Goal: Check status: Check status

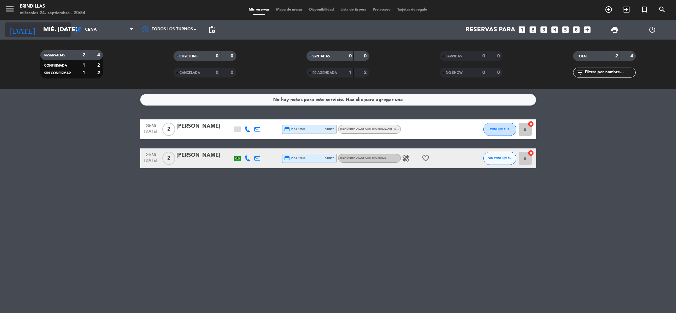
click at [63, 26] on icon "arrow_drop_down" at bounding box center [65, 30] width 8 height 8
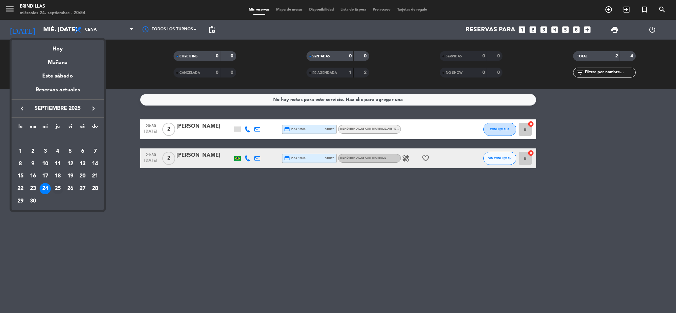
click at [55, 189] on div "25" at bounding box center [57, 188] width 11 height 11
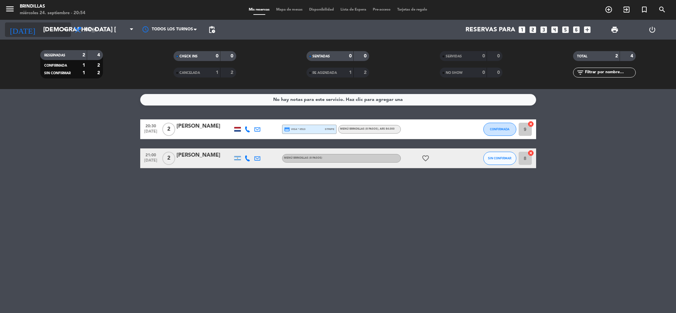
click at [47, 31] on input "[DEMOGRAPHIC_DATA] [DATE]" at bounding box center [80, 30] width 80 height 14
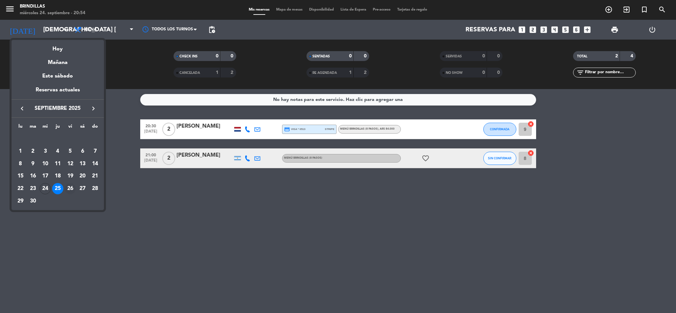
click at [69, 192] on div "26" at bounding box center [70, 188] width 11 height 11
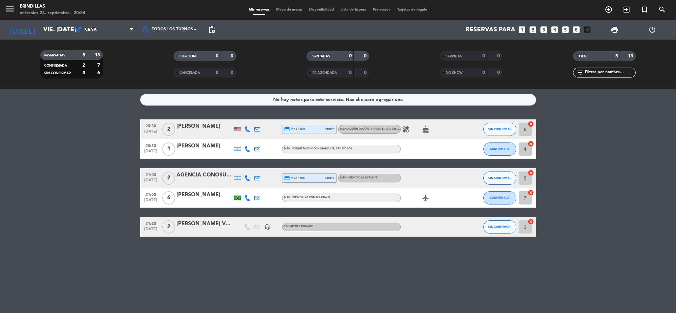
click at [63, 180] on bookings-row "20:30 [DATE] 2 [PERSON_NAME] credit_card visa * 4866 stripe Menú Degustación (1…" at bounding box center [338, 179] width 676 height 118
click at [40, 28] on input "vie. [DATE]" at bounding box center [80, 30] width 80 height 14
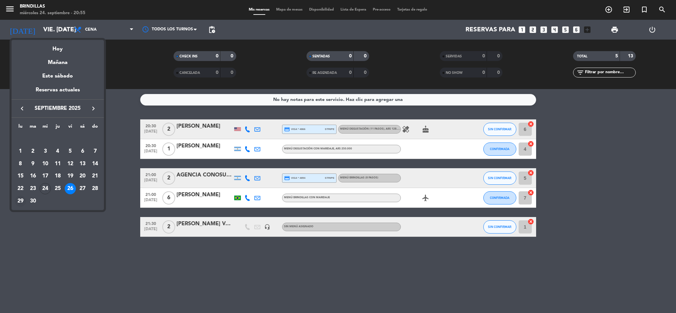
click at [20, 202] on div "29" at bounding box center [20, 201] width 11 height 11
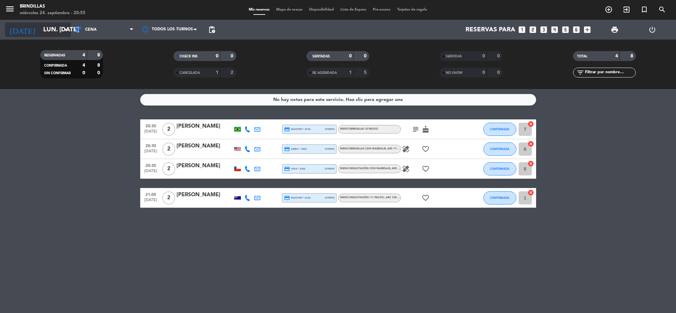
click at [40, 32] on input "lun. [DATE]" at bounding box center [80, 30] width 80 height 14
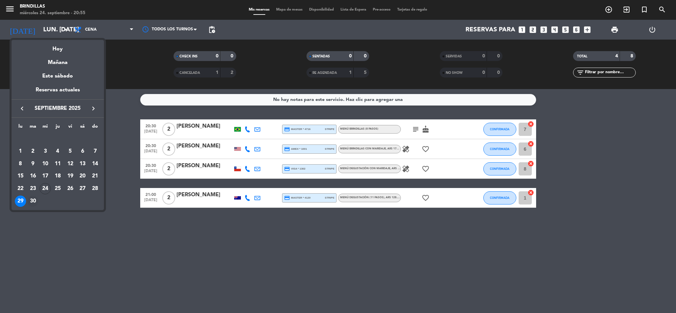
click at [30, 202] on div "30" at bounding box center [32, 201] width 11 height 11
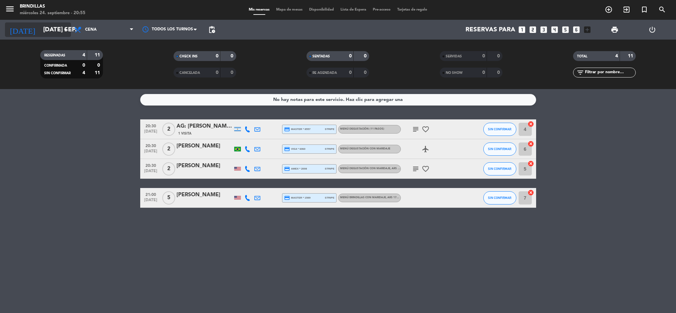
click at [47, 30] on input "[DATE] sep." at bounding box center [80, 30] width 80 height 14
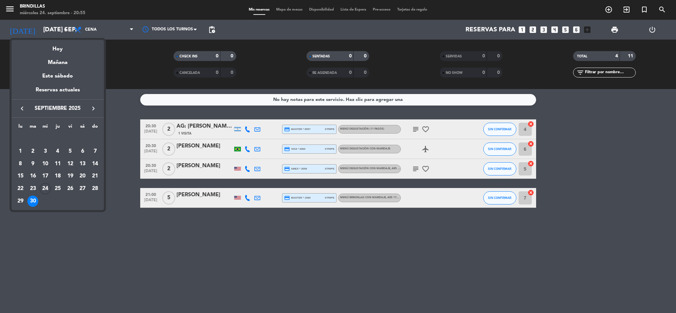
click at [93, 110] on icon "keyboard_arrow_right" at bounding box center [93, 109] width 8 height 8
click at [43, 150] on div "1" at bounding box center [45, 151] width 11 height 11
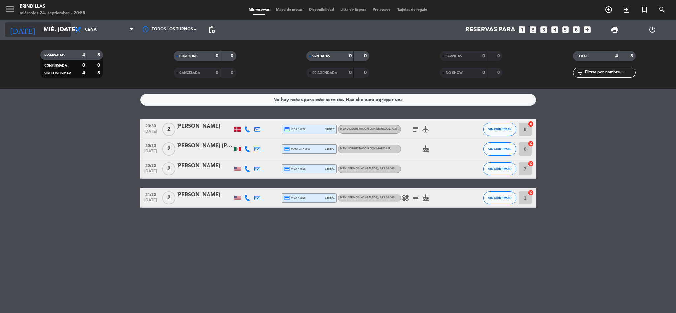
click at [51, 28] on input "mié. [DATE]" at bounding box center [80, 30] width 80 height 14
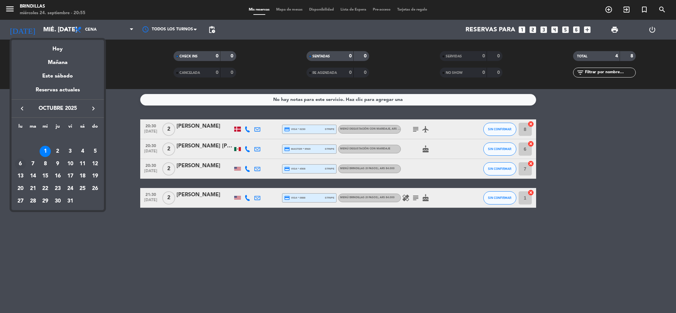
click at [19, 161] on div "6" at bounding box center [20, 163] width 11 height 11
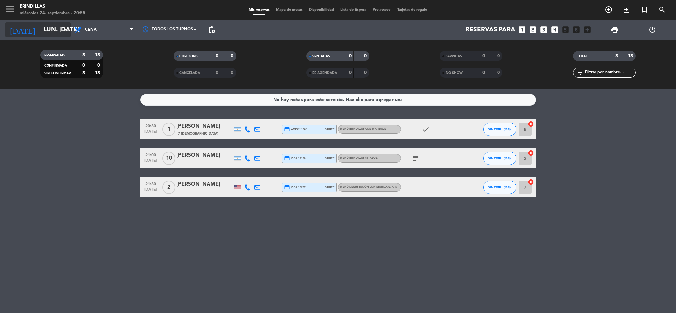
click at [59, 24] on input "lun. [DATE]" at bounding box center [80, 30] width 80 height 14
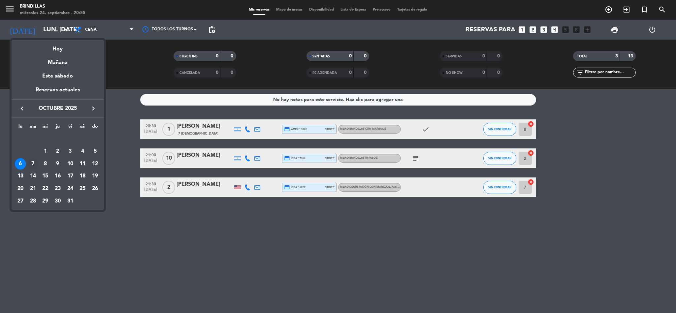
click at [33, 164] on div "7" at bounding box center [32, 163] width 11 height 11
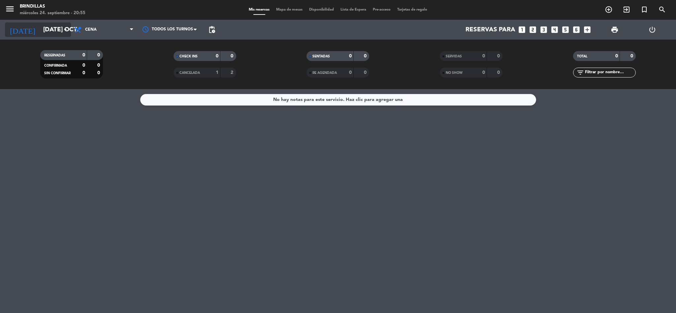
click at [52, 24] on input "[DATE] oct." at bounding box center [80, 30] width 80 height 14
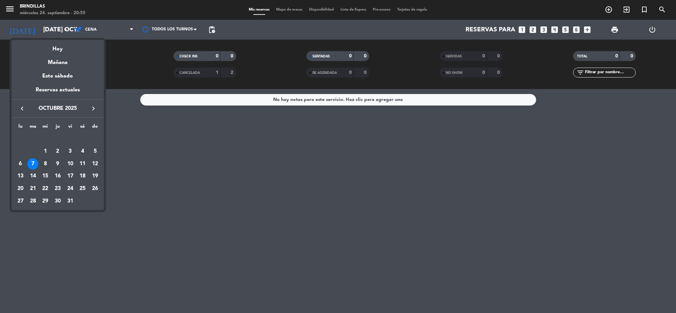
click at [46, 159] on div "8" at bounding box center [45, 163] width 11 height 11
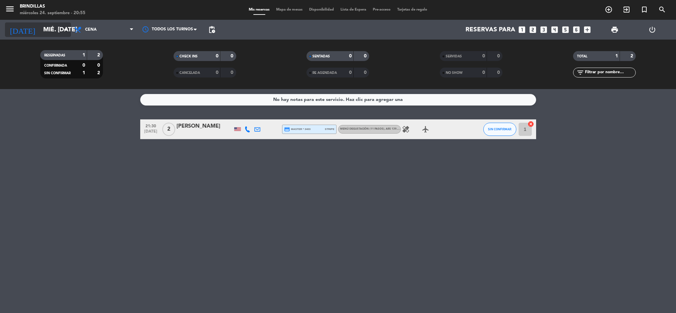
click at [44, 31] on input "mié. [DATE]" at bounding box center [80, 30] width 80 height 14
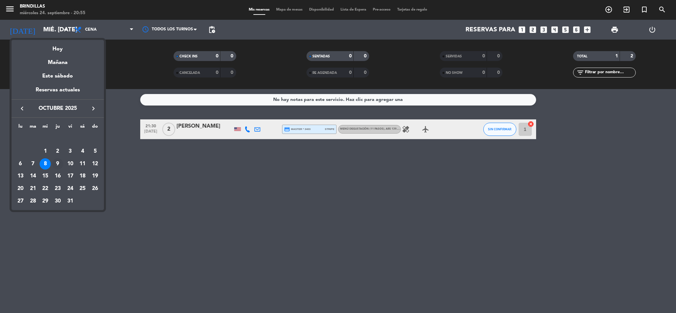
click at [59, 162] on div "9" at bounding box center [57, 163] width 11 height 11
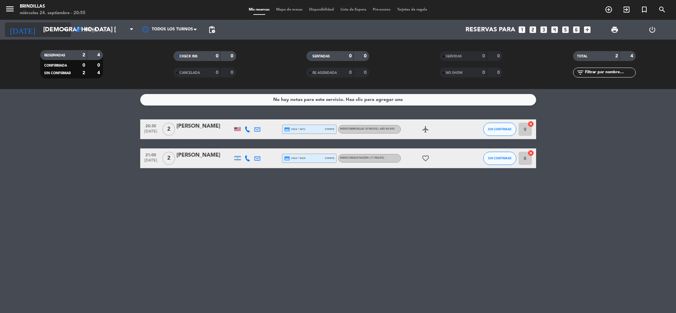
click at [54, 29] on input "[DEMOGRAPHIC_DATA] [DATE]" at bounding box center [80, 30] width 80 height 14
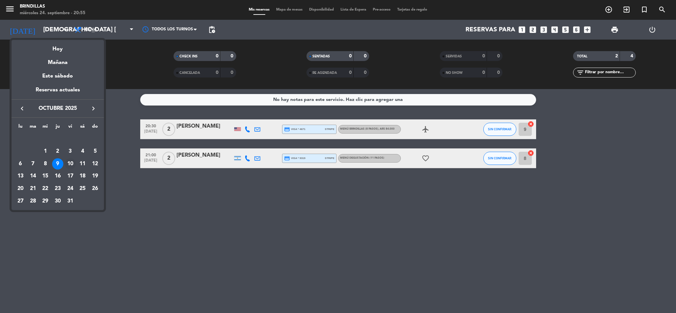
click at [70, 163] on div "10" at bounding box center [70, 163] width 11 height 11
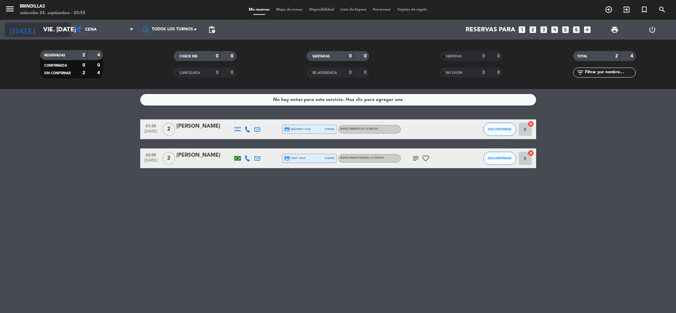
click at [40, 31] on input "vie. [DATE]" at bounding box center [80, 30] width 80 height 14
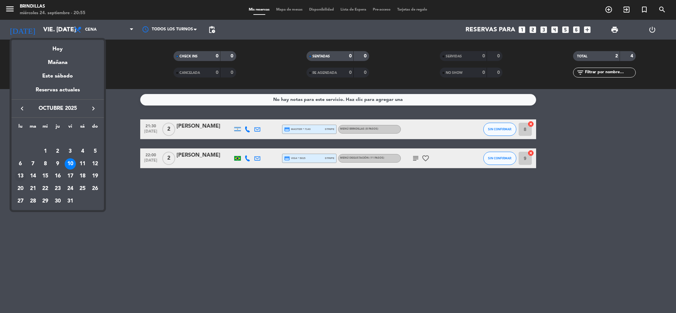
click at [21, 178] on div "13" at bounding box center [20, 176] width 11 height 11
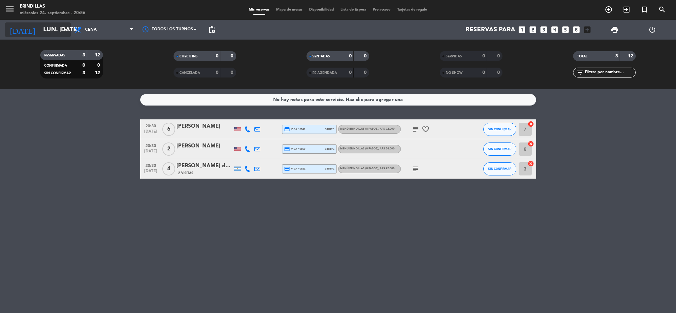
click at [40, 31] on input "lun. [DATE]" at bounding box center [80, 30] width 80 height 14
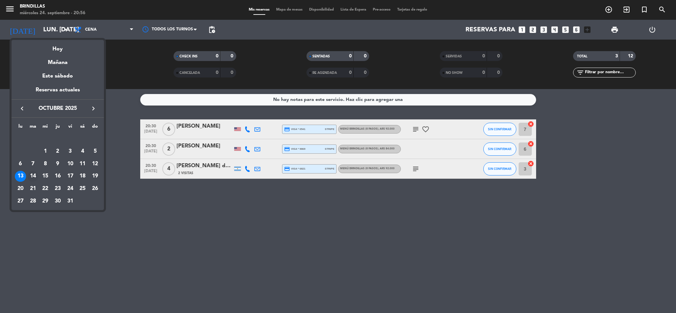
click at [32, 178] on div "14" at bounding box center [32, 176] width 11 height 11
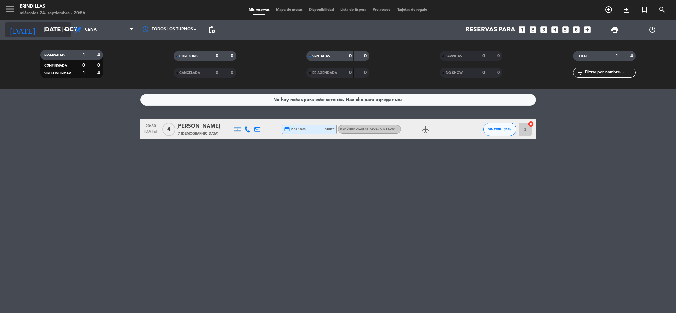
click at [44, 27] on input "[DATE] oct." at bounding box center [80, 30] width 80 height 14
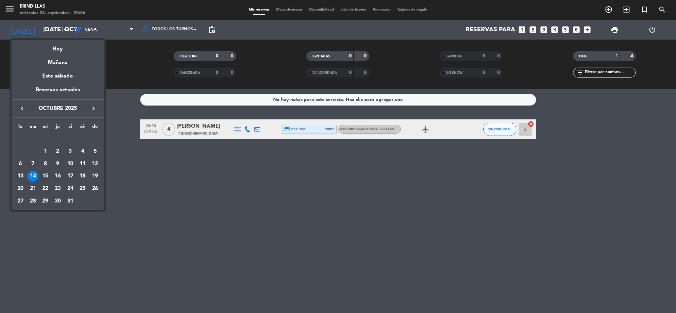
click at [43, 180] on div "15" at bounding box center [45, 176] width 11 height 11
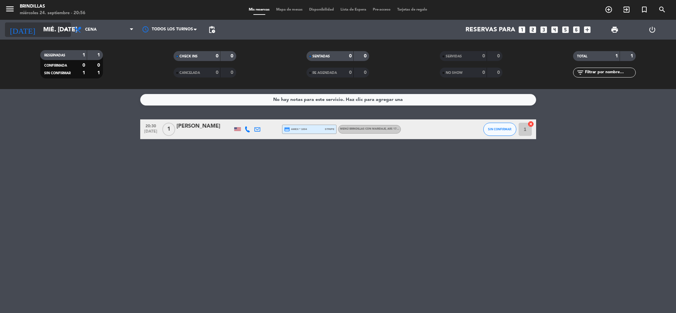
click at [51, 30] on input "mié. [DATE]" at bounding box center [80, 30] width 80 height 14
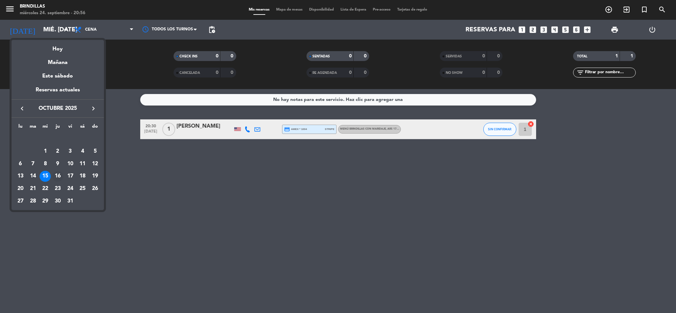
click at [57, 174] on div "16" at bounding box center [57, 176] width 11 height 11
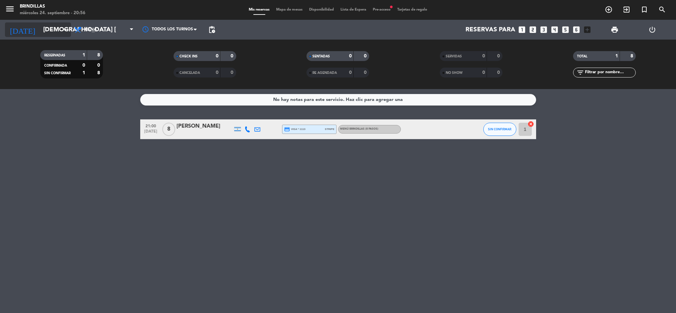
click at [40, 35] on input "[DEMOGRAPHIC_DATA] [DATE]" at bounding box center [80, 30] width 80 height 14
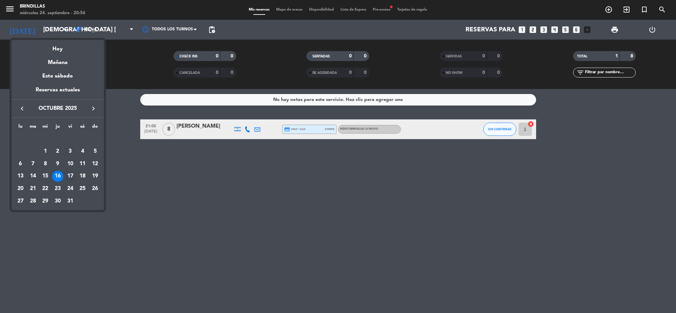
click at [70, 176] on div "17" at bounding box center [70, 176] width 11 height 11
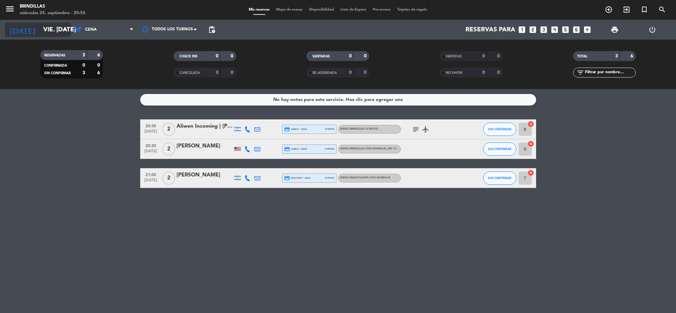
click at [51, 30] on input "vie. [DATE]" at bounding box center [80, 30] width 80 height 14
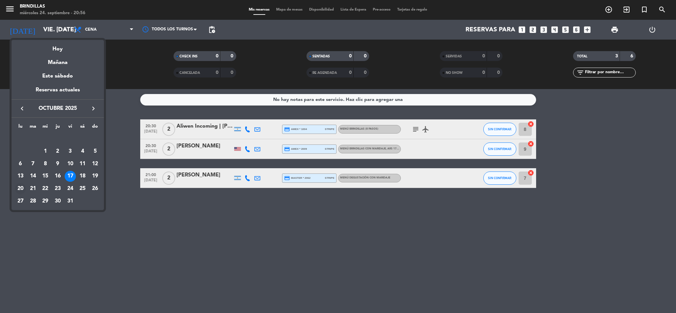
click at [18, 190] on div "20" at bounding box center [20, 188] width 11 height 11
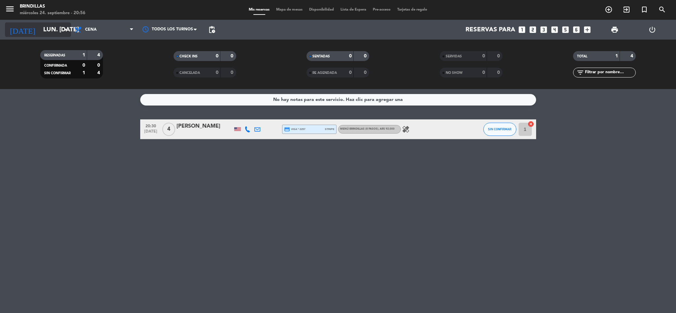
click at [46, 31] on input "lun. [DATE]" at bounding box center [80, 30] width 80 height 14
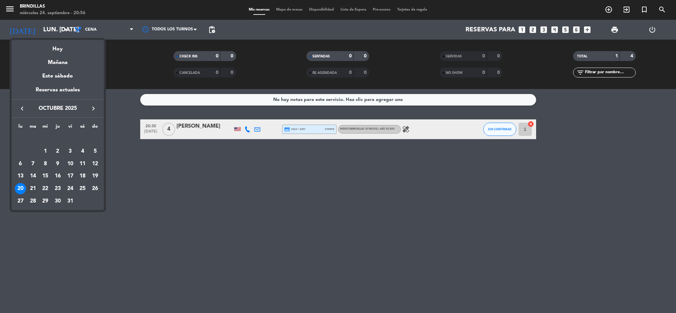
click at [32, 186] on div "21" at bounding box center [32, 188] width 11 height 11
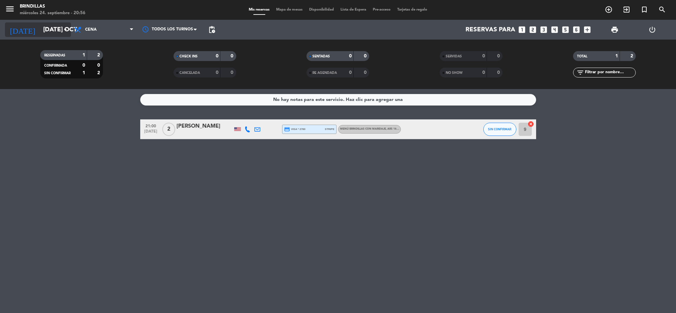
click at [40, 29] on input "[DATE] oct." at bounding box center [80, 30] width 80 height 14
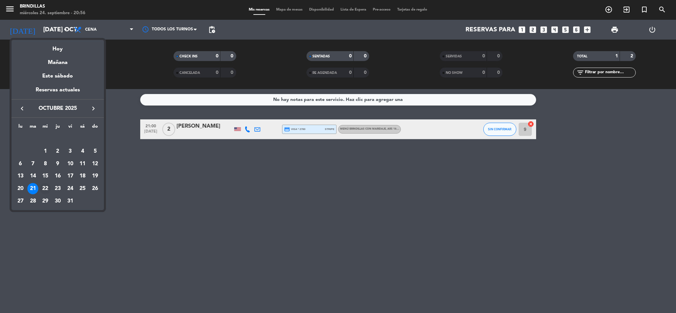
click at [40, 190] on div "22" at bounding box center [45, 188] width 11 height 11
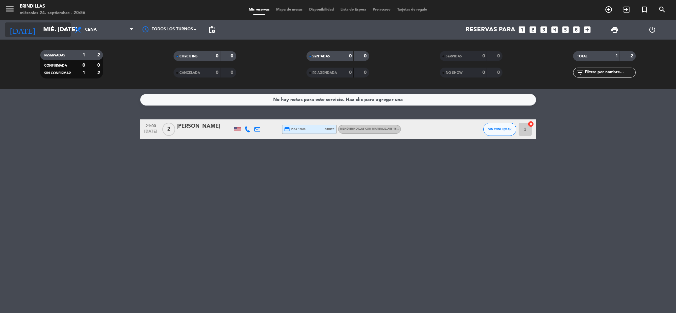
click at [52, 28] on input "mié. [DATE]" at bounding box center [80, 30] width 80 height 14
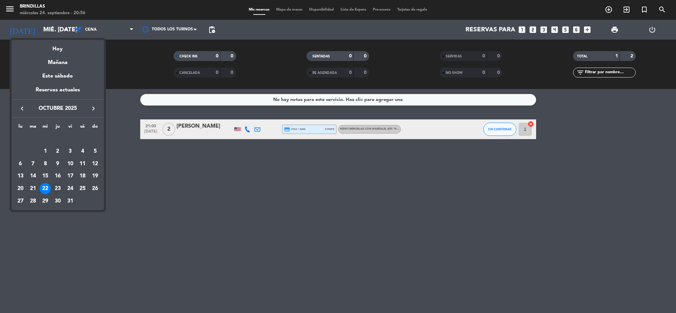
click at [55, 194] on td "23" at bounding box center [57, 189] width 13 height 13
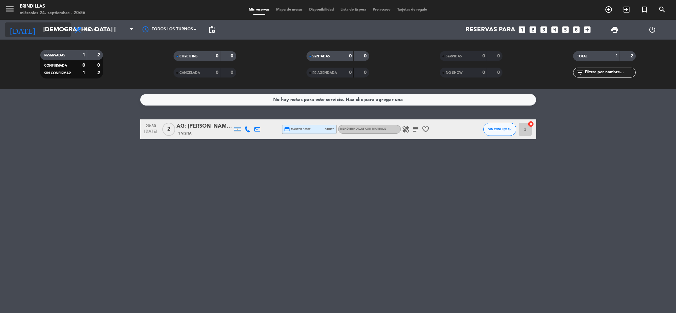
click at [40, 31] on input "[DEMOGRAPHIC_DATA] [DATE]" at bounding box center [80, 30] width 80 height 14
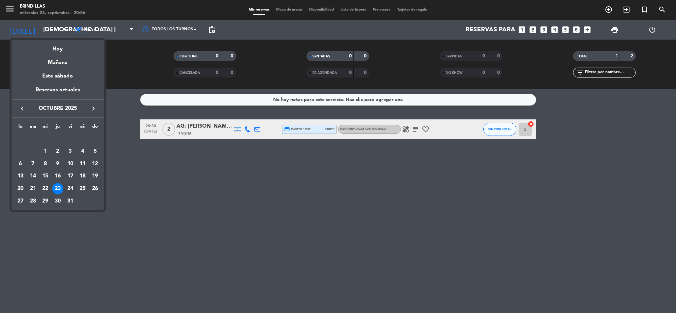
click at [71, 190] on div "24" at bounding box center [70, 188] width 11 height 11
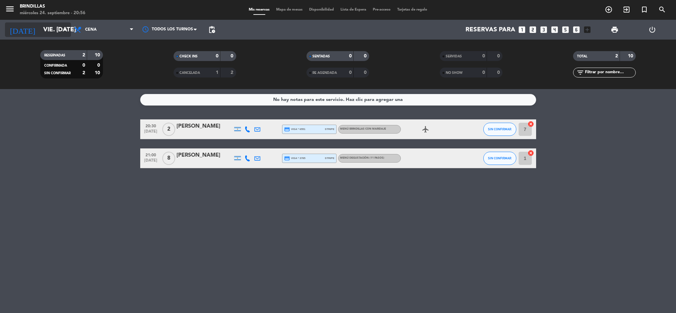
click at [43, 30] on input "vie. [DATE]" at bounding box center [80, 30] width 80 height 14
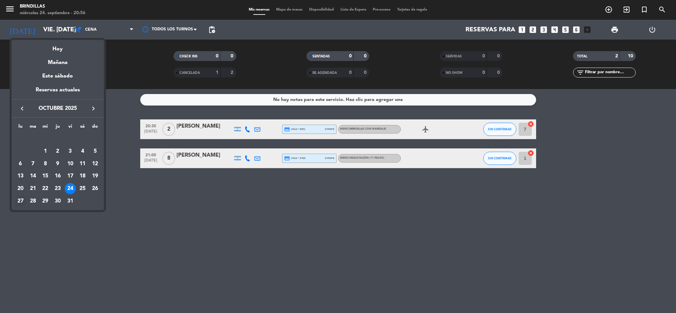
click at [20, 202] on div "27" at bounding box center [20, 201] width 11 height 11
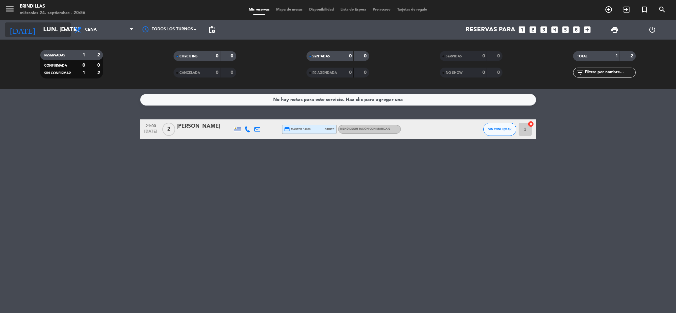
click at [40, 29] on input "lun. [DATE]" at bounding box center [80, 30] width 80 height 14
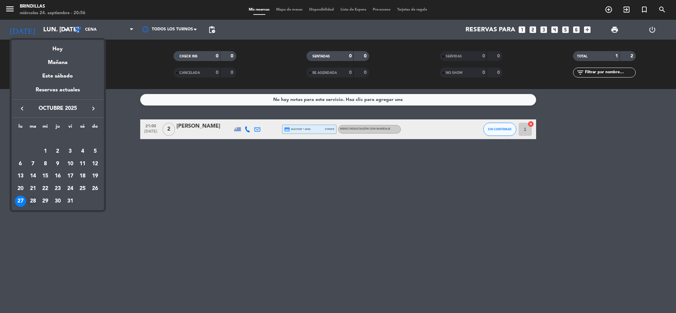
click at [31, 201] on div "28" at bounding box center [32, 201] width 11 height 11
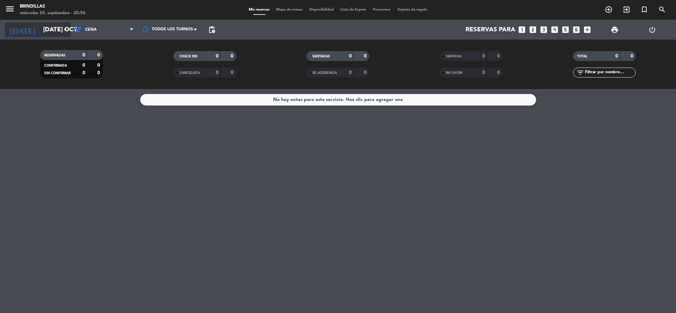
click at [44, 32] on input "[DATE] oct." at bounding box center [80, 30] width 80 height 14
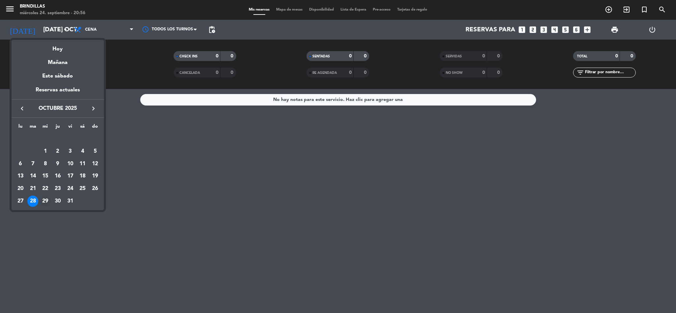
click at [41, 199] on div "29" at bounding box center [45, 201] width 11 height 11
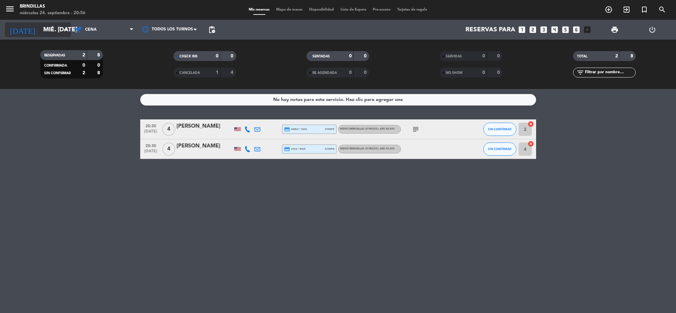
click at [41, 33] on input "mié. [DATE]" at bounding box center [80, 30] width 80 height 14
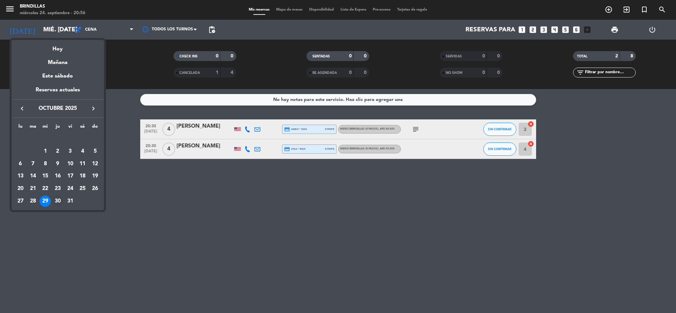
click at [56, 202] on div "30" at bounding box center [57, 201] width 11 height 11
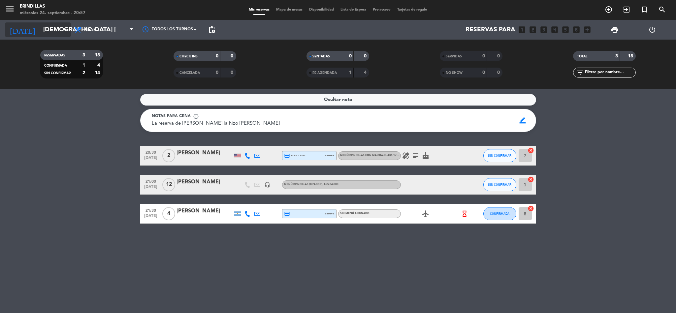
click at [51, 30] on input "[DEMOGRAPHIC_DATA] [DATE]" at bounding box center [80, 30] width 80 height 14
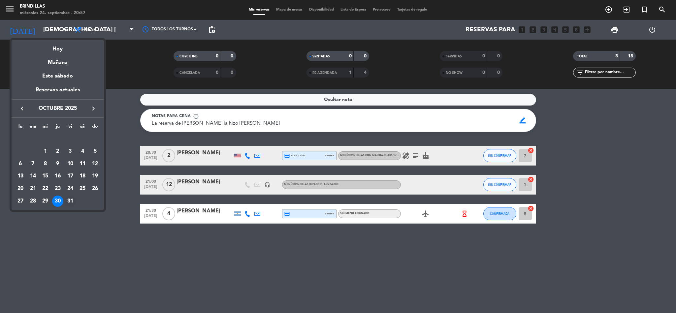
click at [70, 201] on div "31" at bounding box center [70, 201] width 11 height 11
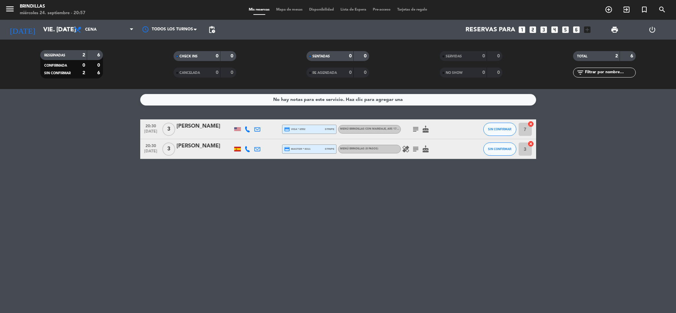
click at [413, 150] on icon "subject" at bounding box center [416, 149] width 8 height 8
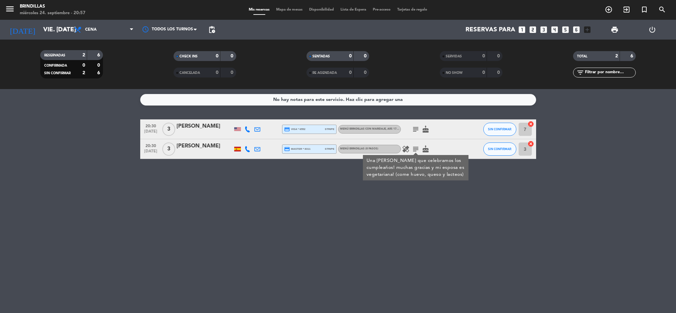
click at [248, 195] on div "No hay notas para este servicio. Haz clic para agregar una 20:30 [DATE] 3 [PERS…" at bounding box center [338, 201] width 676 height 224
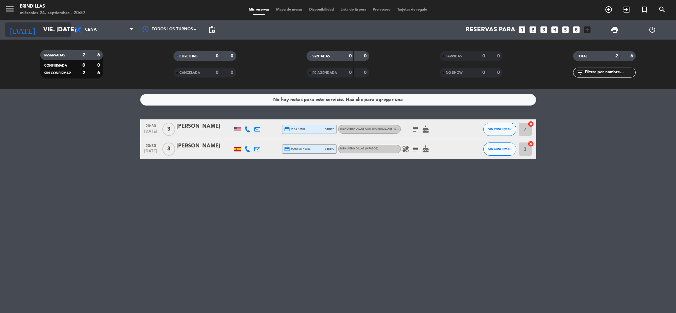
click at [53, 27] on input "vie. [DATE]" at bounding box center [80, 30] width 80 height 14
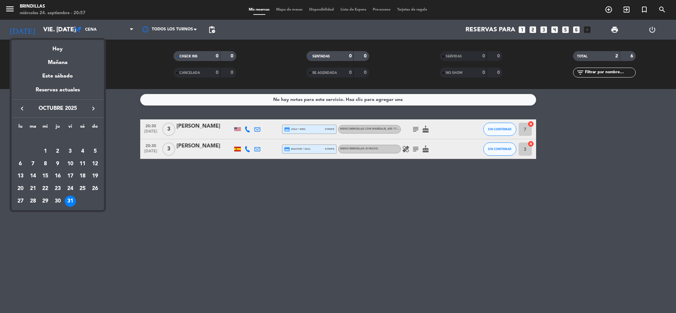
click at [89, 108] on icon "keyboard_arrow_right" at bounding box center [93, 109] width 8 height 8
click at [21, 150] on div "3" at bounding box center [20, 151] width 11 height 11
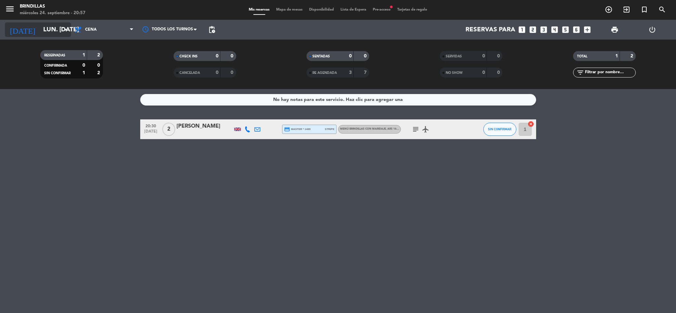
click at [50, 29] on input "lun. [DATE]" at bounding box center [80, 30] width 80 height 14
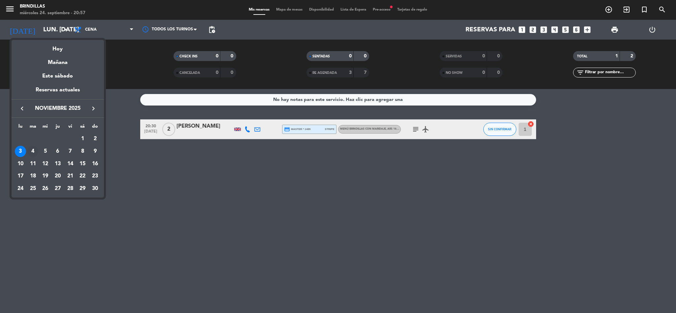
click at [37, 152] on div "4" at bounding box center [32, 151] width 11 height 11
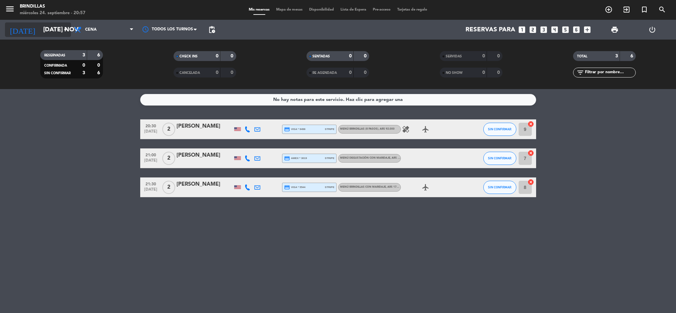
click at [60, 27] on input "[DATE] nov." at bounding box center [80, 30] width 80 height 14
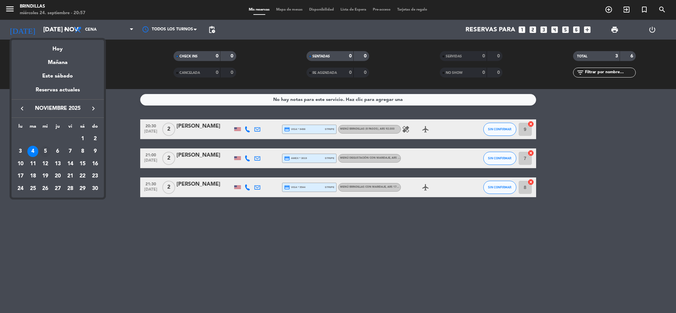
click at [47, 147] on div "5" at bounding box center [45, 151] width 11 height 11
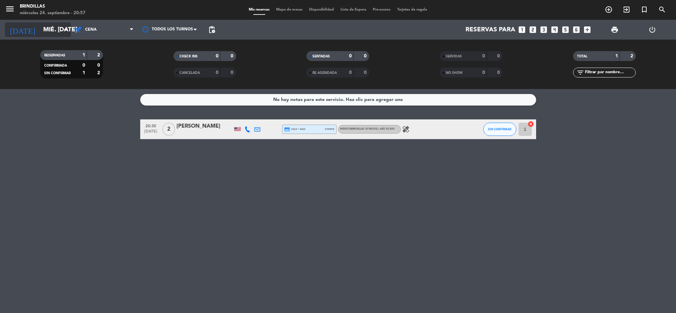
click at [43, 30] on input "mié. [DATE]" at bounding box center [80, 30] width 80 height 14
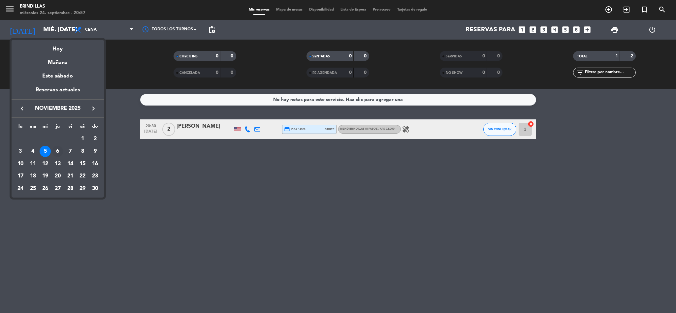
click at [54, 154] on div "6" at bounding box center [57, 151] width 11 height 11
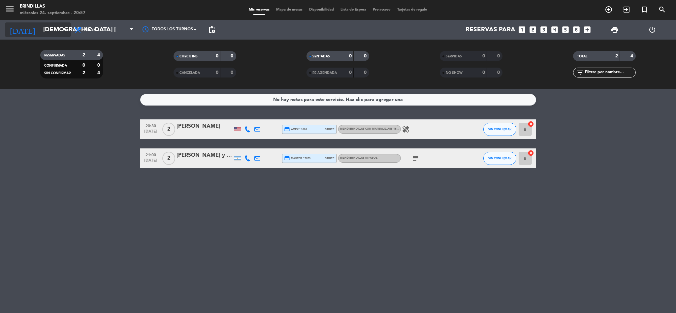
click at [41, 32] on input "[DEMOGRAPHIC_DATA] [DATE]" at bounding box center [80, 30] width 80 height 14
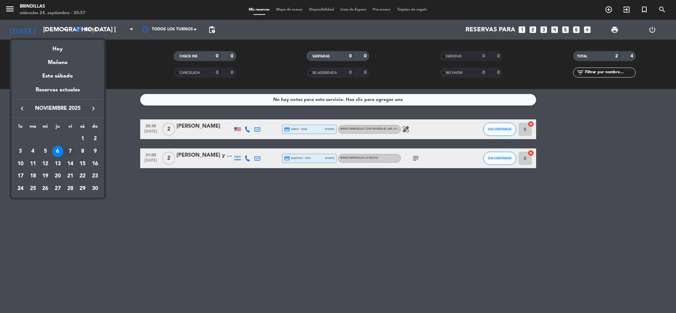
click at [72, 155] on div "7" at bounding box center [70, 151] width 11 height 11
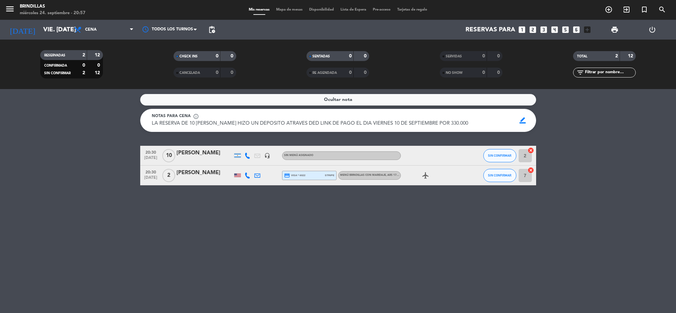
click at [247, 155] on icon at bounding box center [248, 156] width 6 height 6
click at [47, 32] on input "vie. [DATE]" at bounding box center [80, 30] width 80 height 14
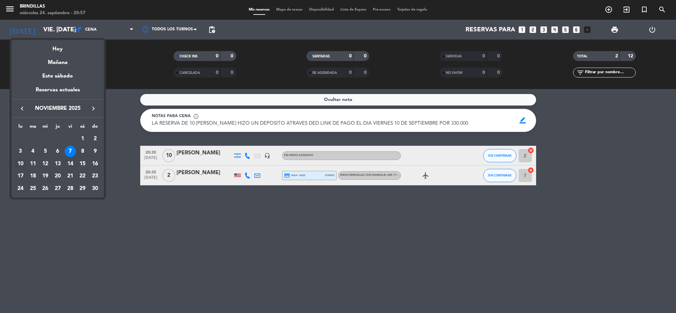
click at [20, 162] on div "10" at bounding box center [20, 163] width 11 height 11
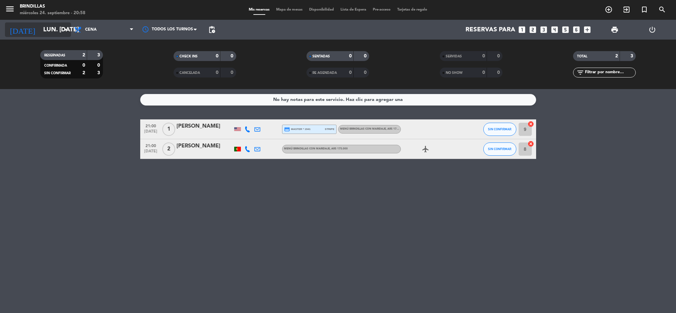
click at [42, 24] on input "lun. [DATE]" at bounding box center [80, 30] width 80 height 14
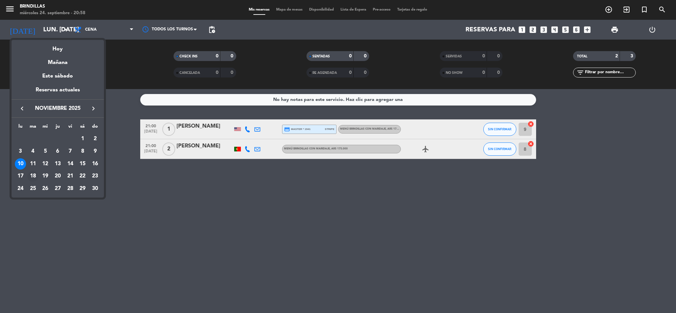
click at [30, 171] on td "18" at bounding box center [33, 176] width 13 height 13
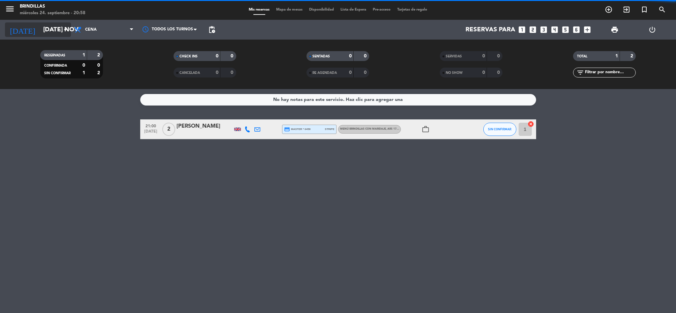
click at [44, 25] on input "[DATE] nov." at bounding box center [80, 30] width 80 height 14
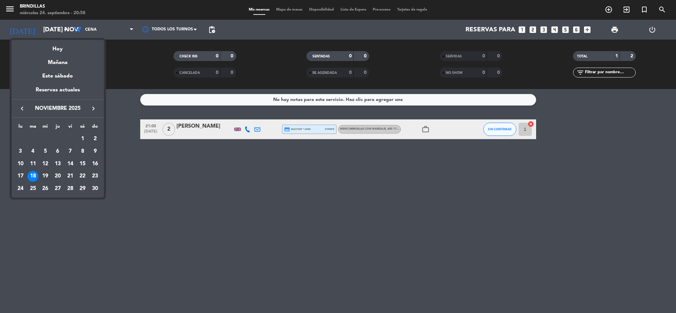
click at [45, 173] on div "19" at bounding box center [45, 176] width 11 height 11
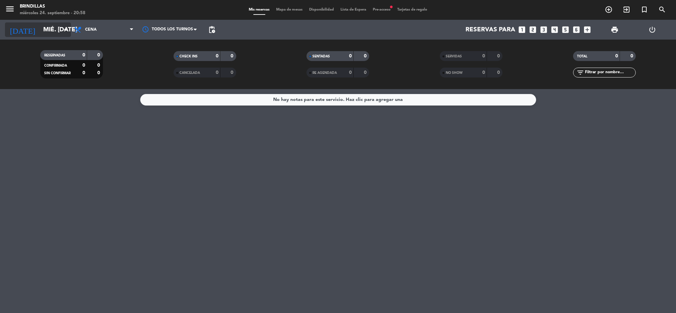
click at [54, 29] on input "mié. [DATE]" at bounding box center [80, 30] width 80 height 14
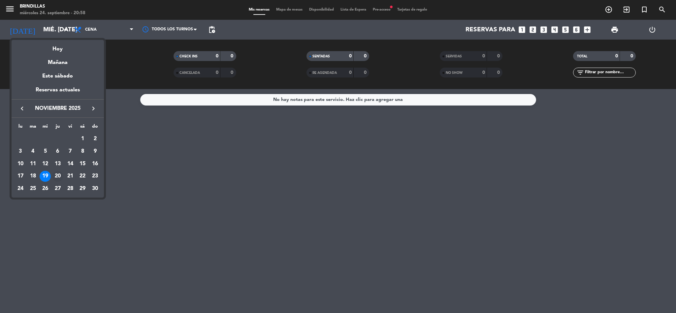
click at [55, 174] on div "20" at bounding box center [57, 176] width 11 height 11
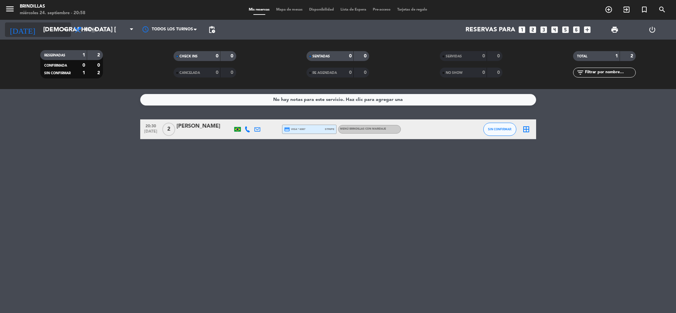
click at [49, 31] on input "[DEMOGRAPHIC_DATA] [DATE]" at bounding box center [80, 30] width 80 height 14
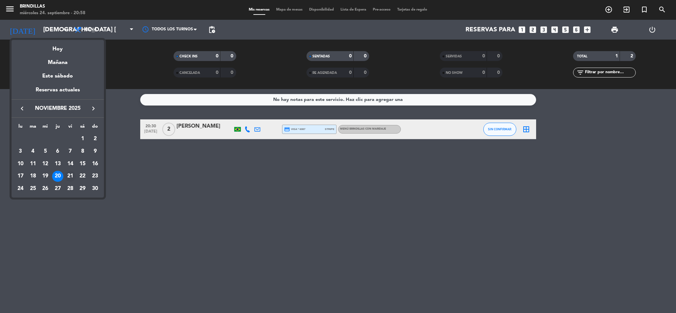
click at [71, 177] on div "21" at bounding box center [70, 176] width 11 height 11
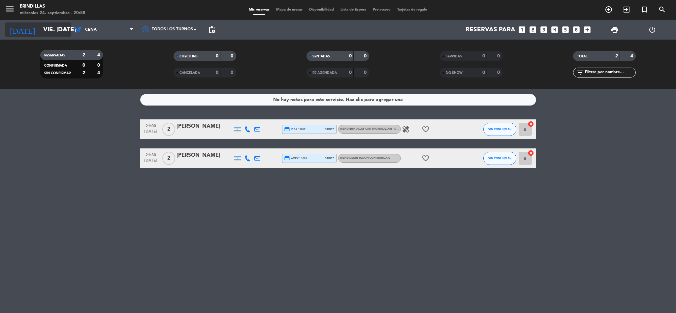
click at [40, 23] on input "vie. [DATE]" at bounding box center [80, 30] width 80 height 14
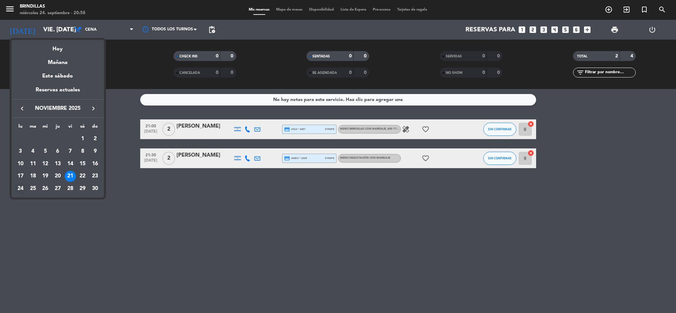
click at [20, 189] on div "24" at bounding box center [20, 188] width 11 height 11
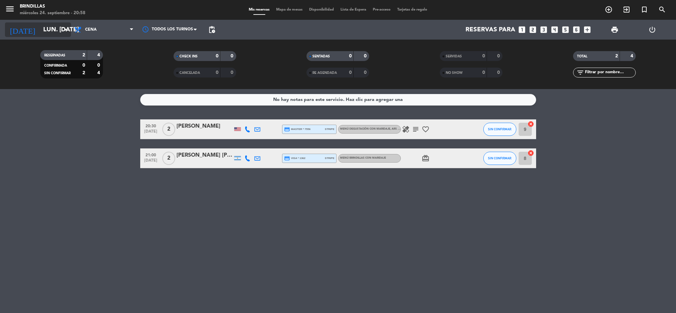
click at [57, 25] on input "lun. [DATE]" at bounding box center [80, 30] width 80 height 14
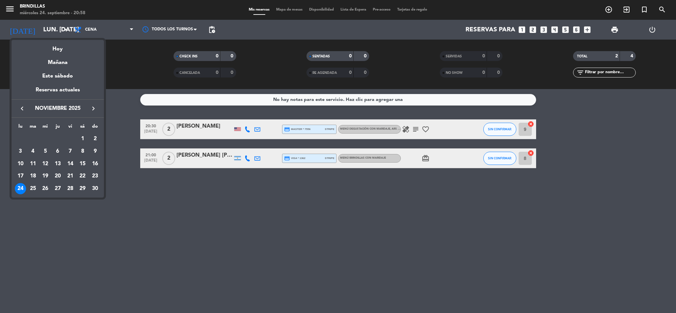
click at [18, 192] on div "24" at bounding box center [20, 188] width 11 height 11
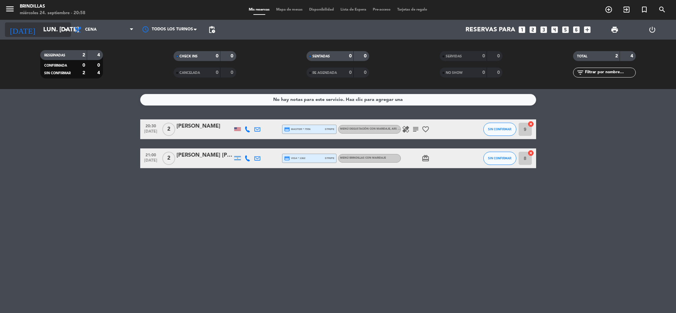
click at [51, 27] on input "lun. [DATE]" at bounding box center [80, 30] width 80 height 14
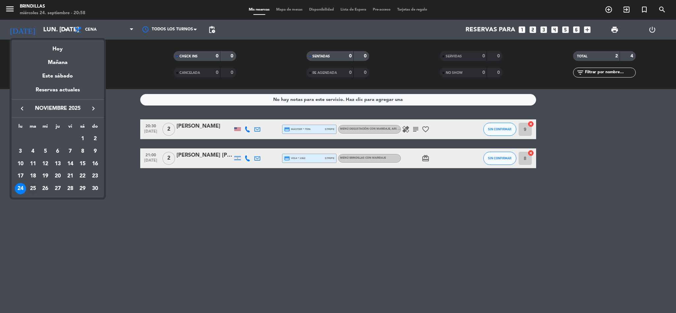
click at [32, 187] on div "25" at bounding box center [32, 188] width 11 height 11
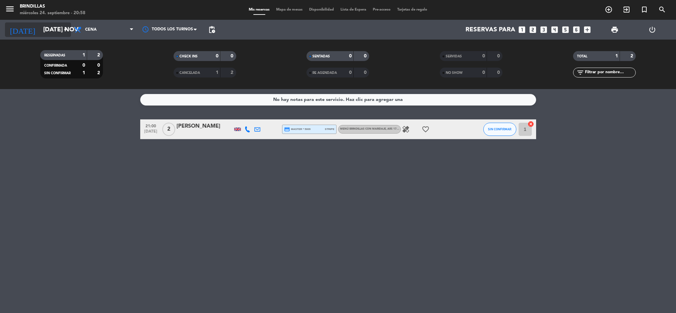
click at [40, 36] on input "[DATE] nov." at bounding box center [80, 30] width 80 height 14
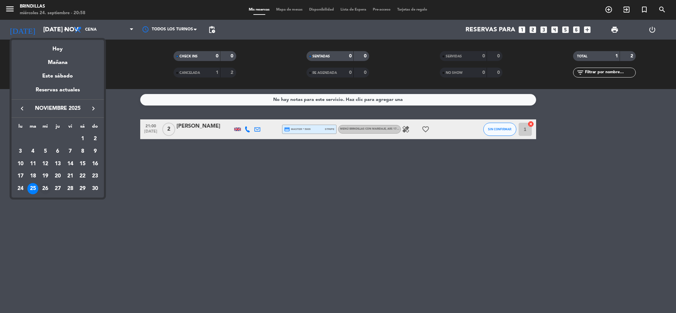
click at [48, 189] on div "26" at bounding box center [45, 188] width 11 height 11
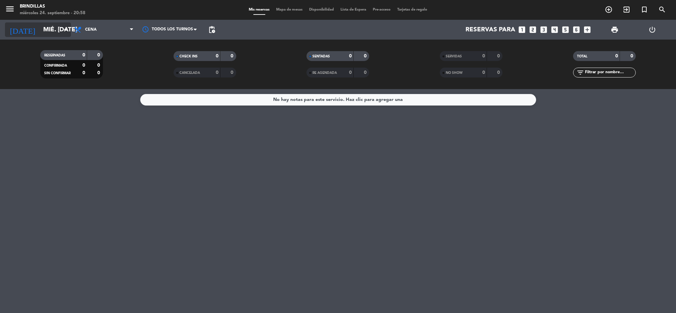
click at [40, 31] on input "mié. [DATE]" at bounding box center [80, 30] width 80 height 14
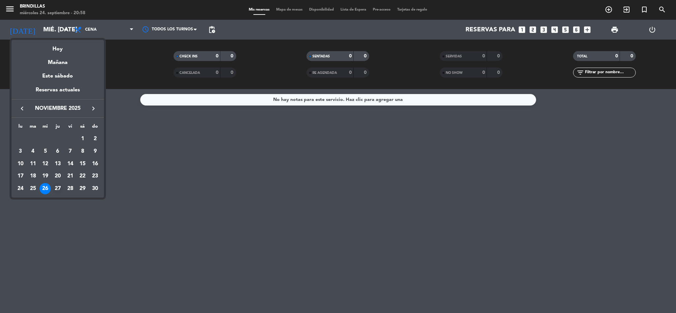
click at [56, 192] on div "27" at bounding box center [57, 188] width 11 height 11
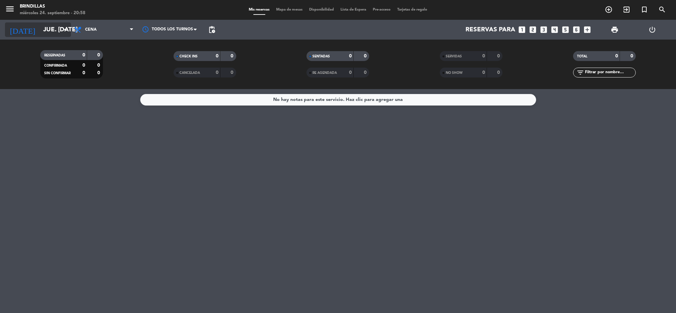
click at [49, 26] on input "jue. [DATE]" at bounding box center [80, 30] width 80 height 14
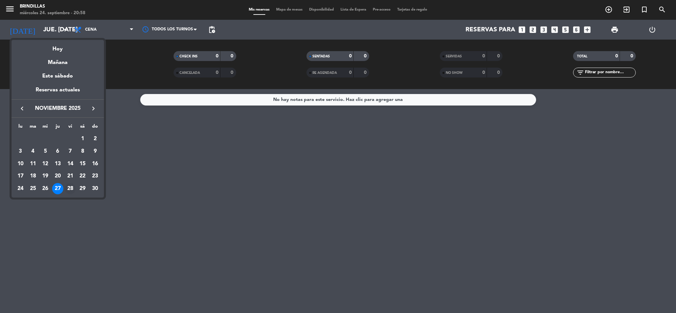
click at [70, 194] on div "28" at bounding box center [70, 188] width 11 height 11
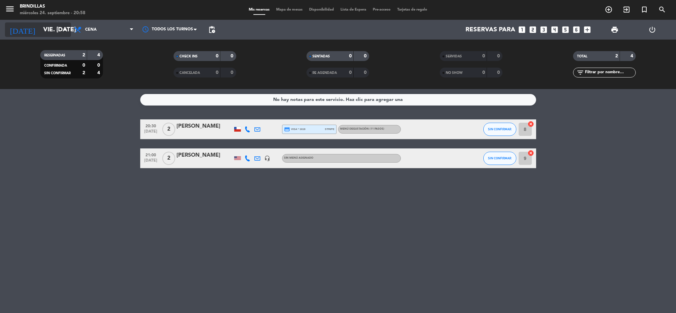
click at [49, 29] on input "vie. [DATE]" at bounding box center [80, 30] width 80 height 14
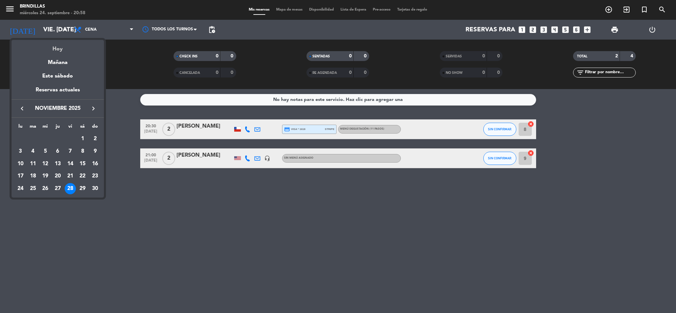
click at [58, 49] on div "Hoy" at bounding box center [58, 47] width 92 height 14
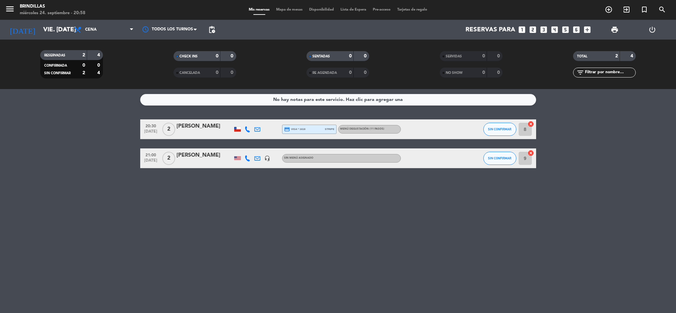
type input "mié. [DATE]"
